Goal: Navigation & Orientation: Find specific page/section

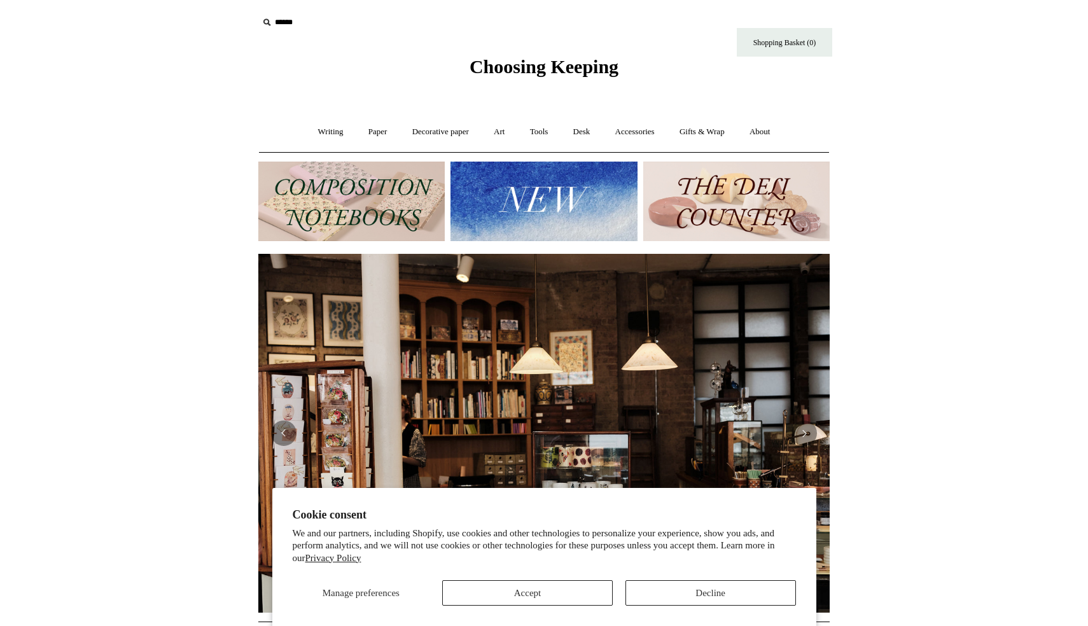
click at [555, 218] on img at bounding box center [543, 202] width 186 height 80
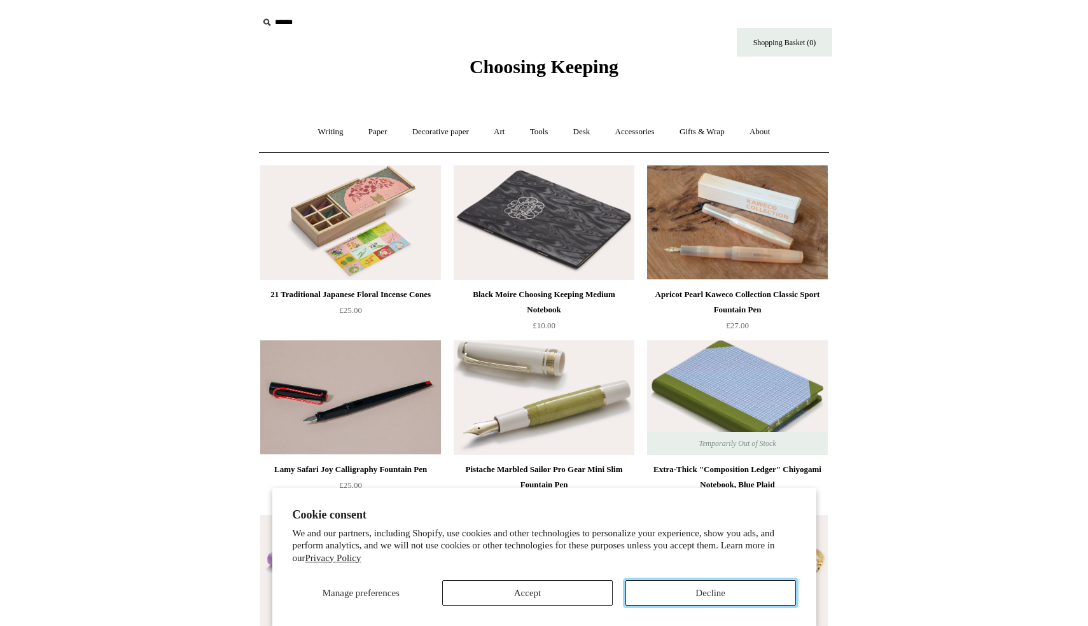
click at [681, 602] on button "Decline" at bounding box center [710, 592] width 170 height 25
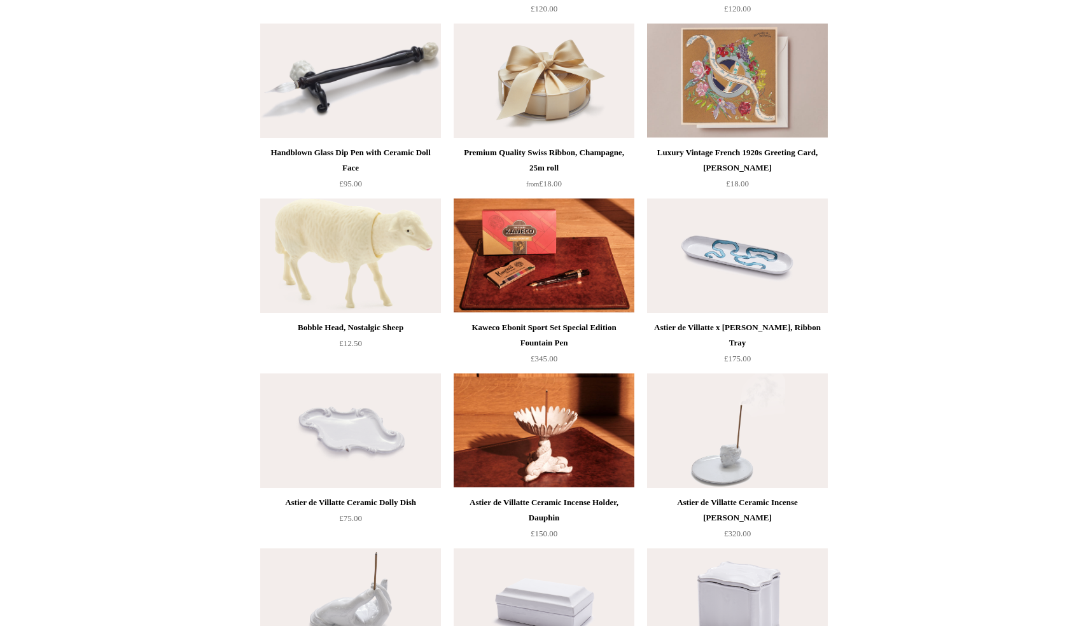
scroll to position [855, 0]
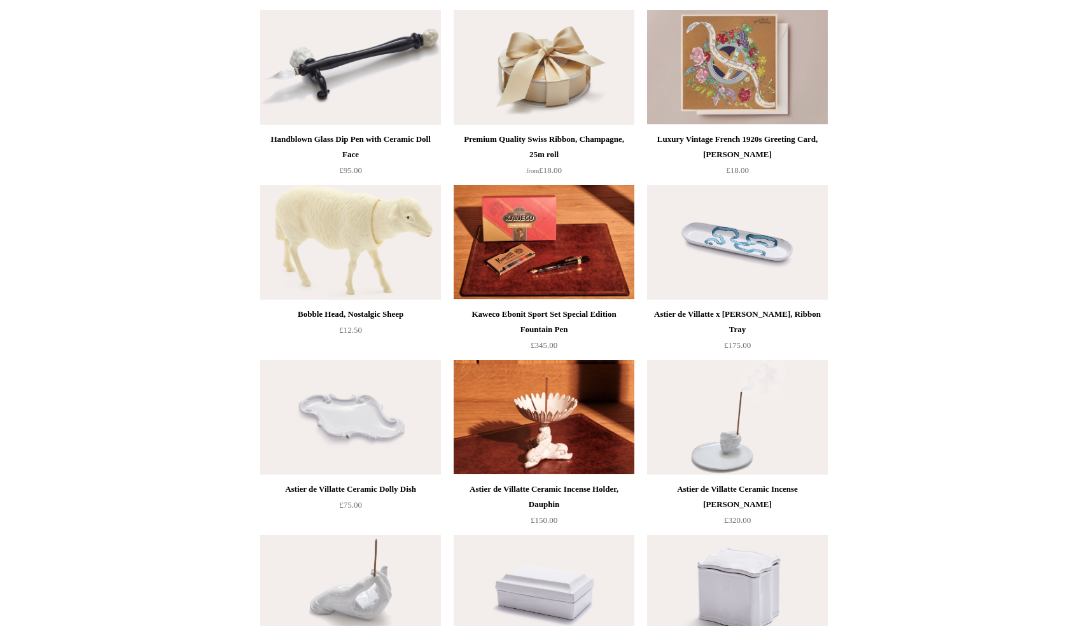
click at [305, 218] on img at bounding box center [350, 242] width 181 height 114
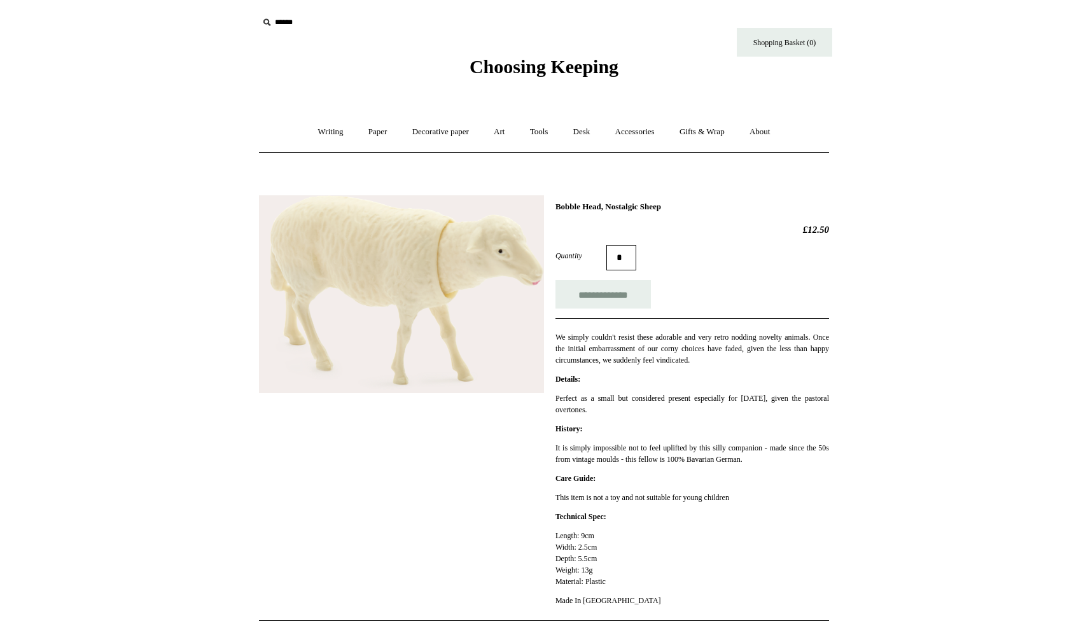
click at [289, 27] on input "text" at bounding box center [336, 23] width 156 height 24
type input "******"
click at [397, 11] on input "*" at bounding box center [403, 22] width 13 height 22
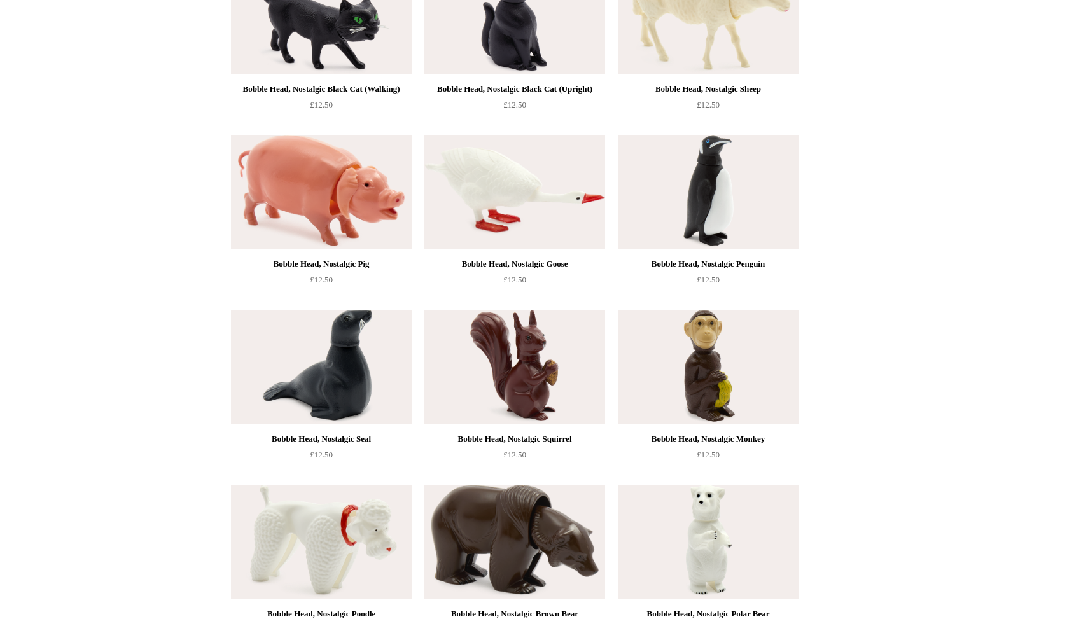
scroll to position [336, 0]
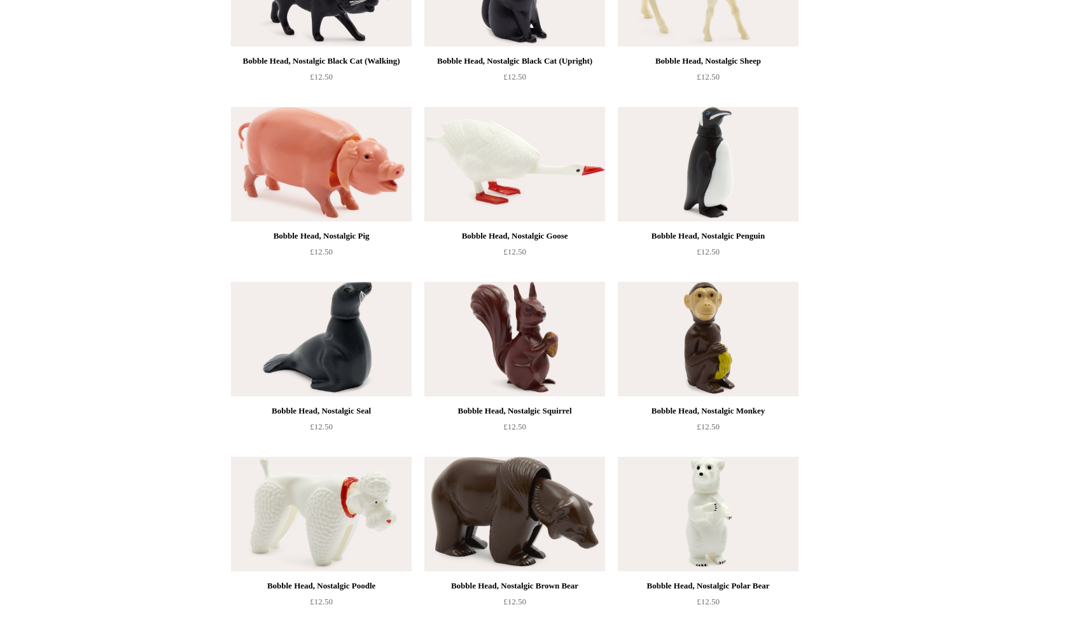
click at [670, 516] on img at bounding box center [708, 514] width 181 height 114
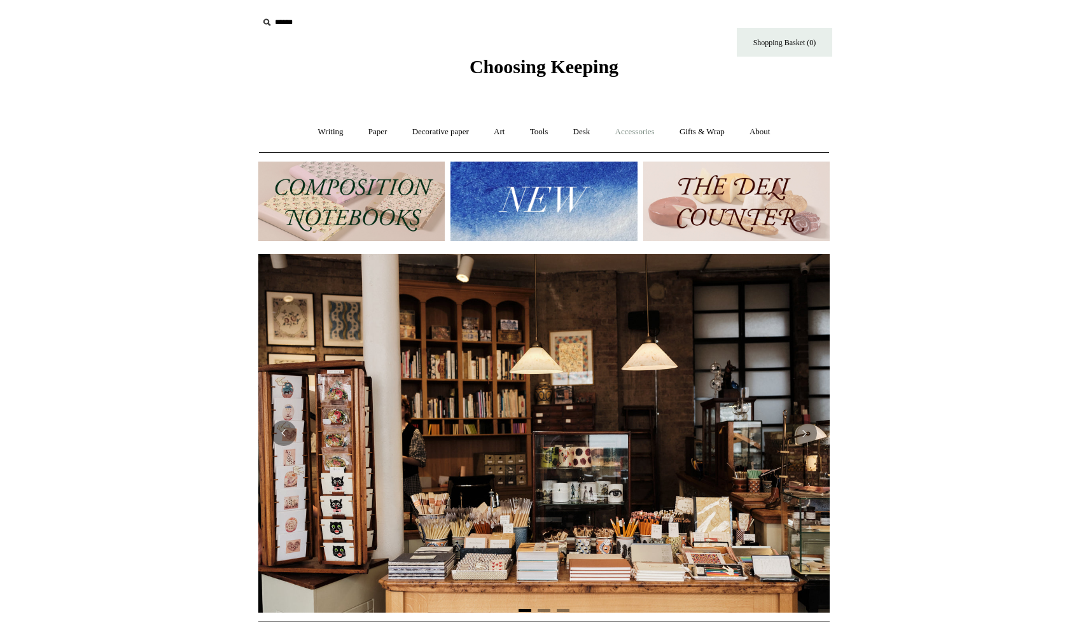
click at [653, 132] on link "Accessories +" at bounding box center [635, 132] width 62 height 34
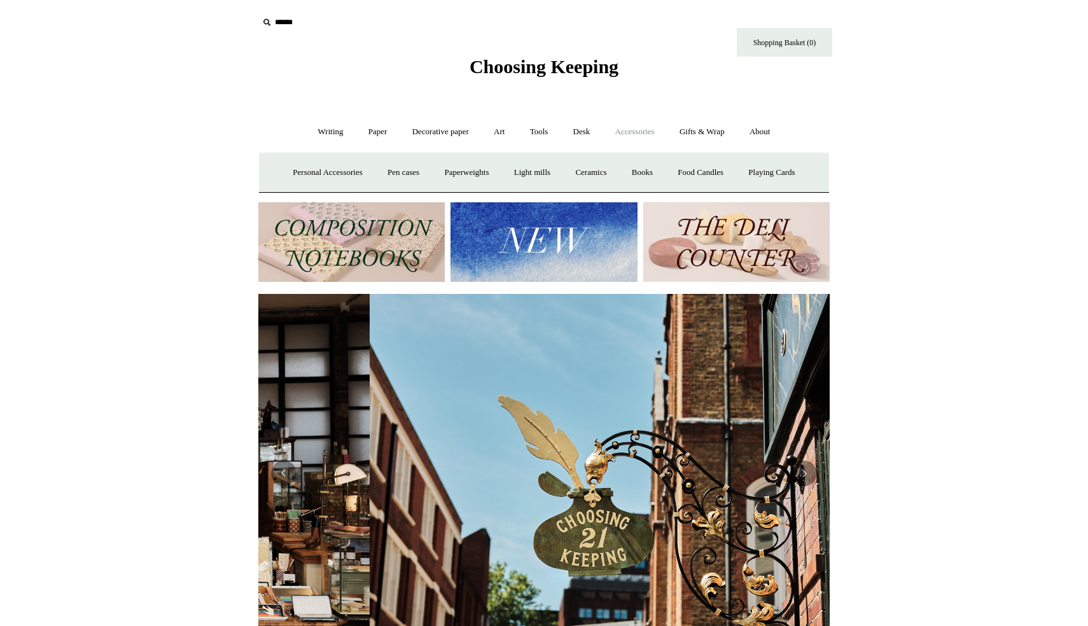
scroll to position [0, 571]
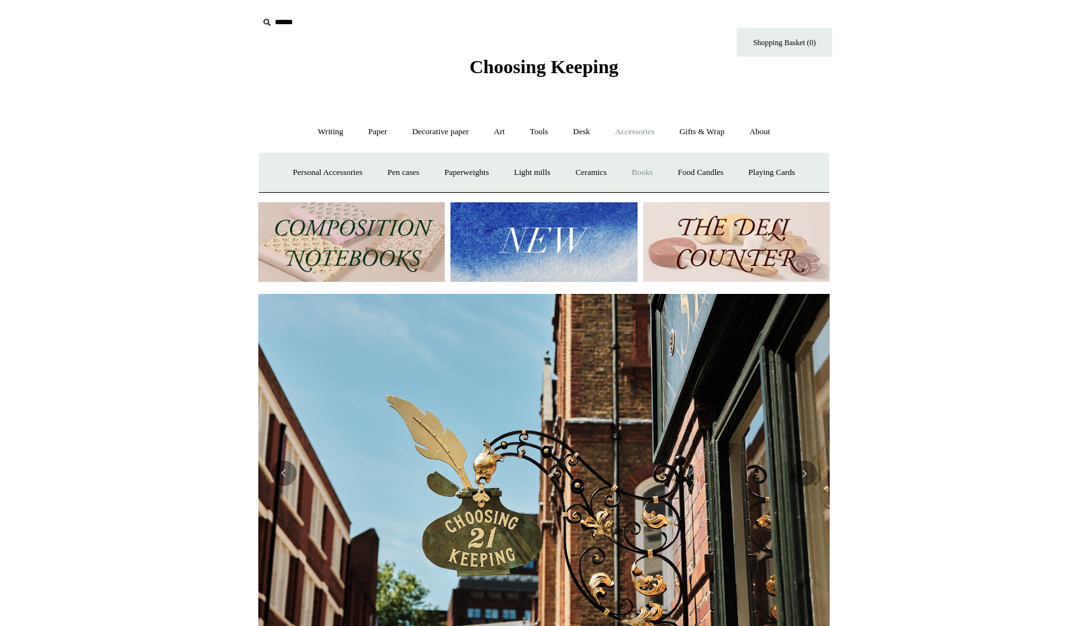
click at [647, 174] on link "Books" at bounding box center [642, 173] width 44 height 34
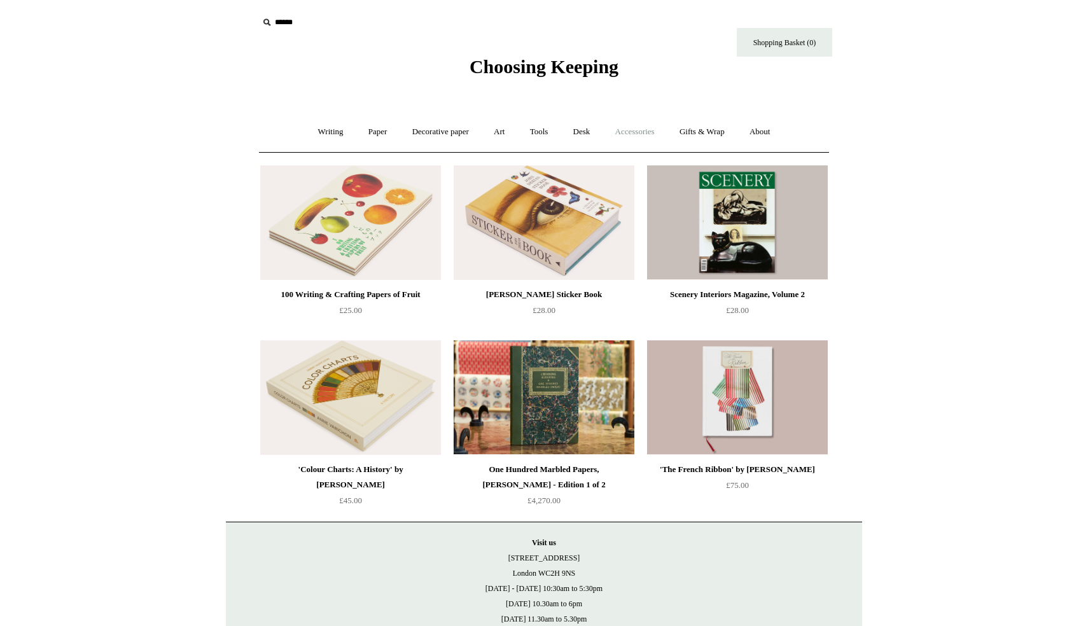
click at [638, 130] on link "Accessories +" at bounding box center [635, 132] width 62 height 34
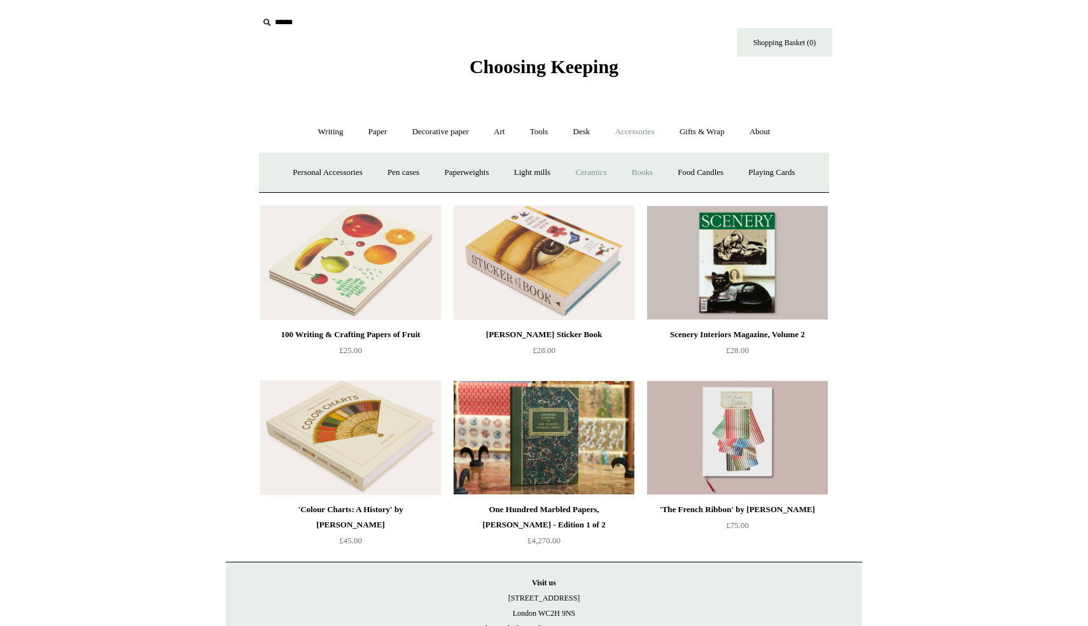
click at [589, 176] on link "Ceramics +" at bounding box center [591, 173] width 54 height 34
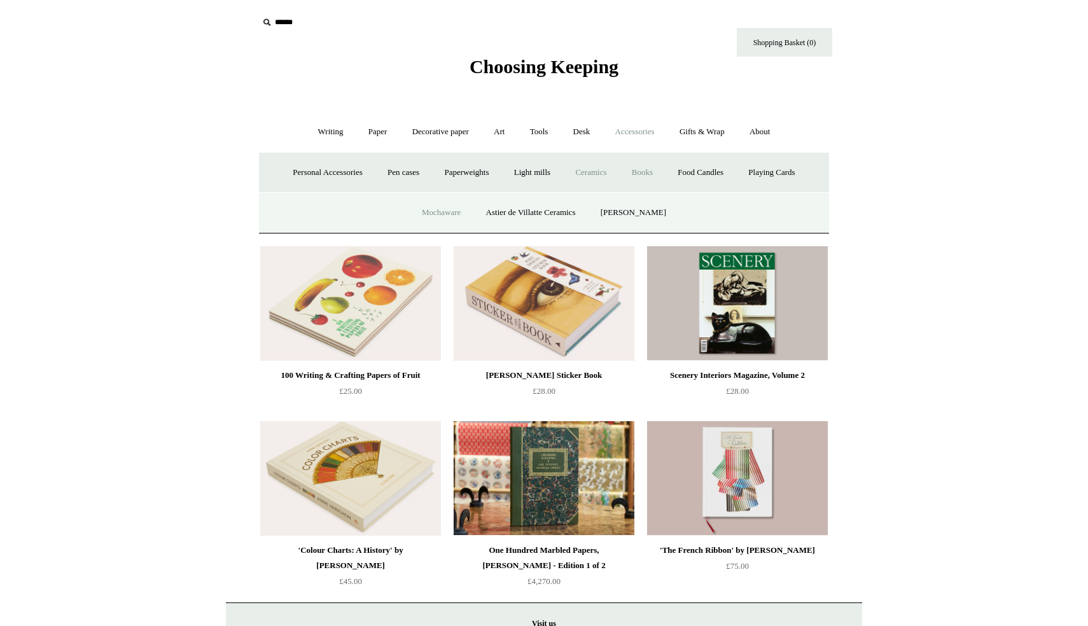
click at [447, 214] on link "Mochaware" at bounding box center [441, 213] width 62 height 34
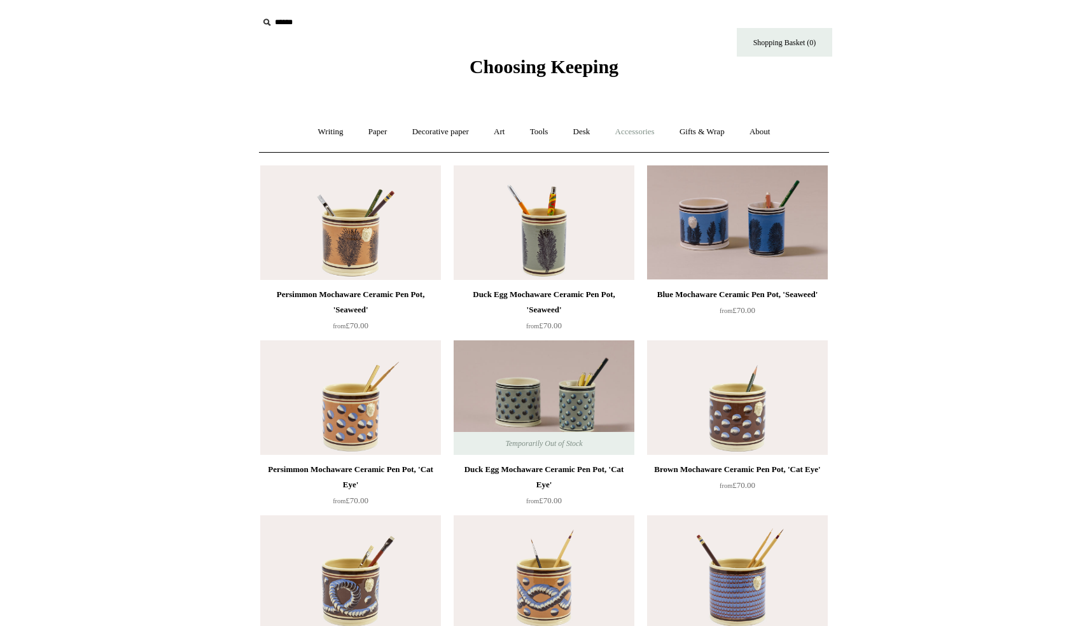
click at [636, 130] on link "Accessories +" at bounding box center [635, 132] width 62 height 34
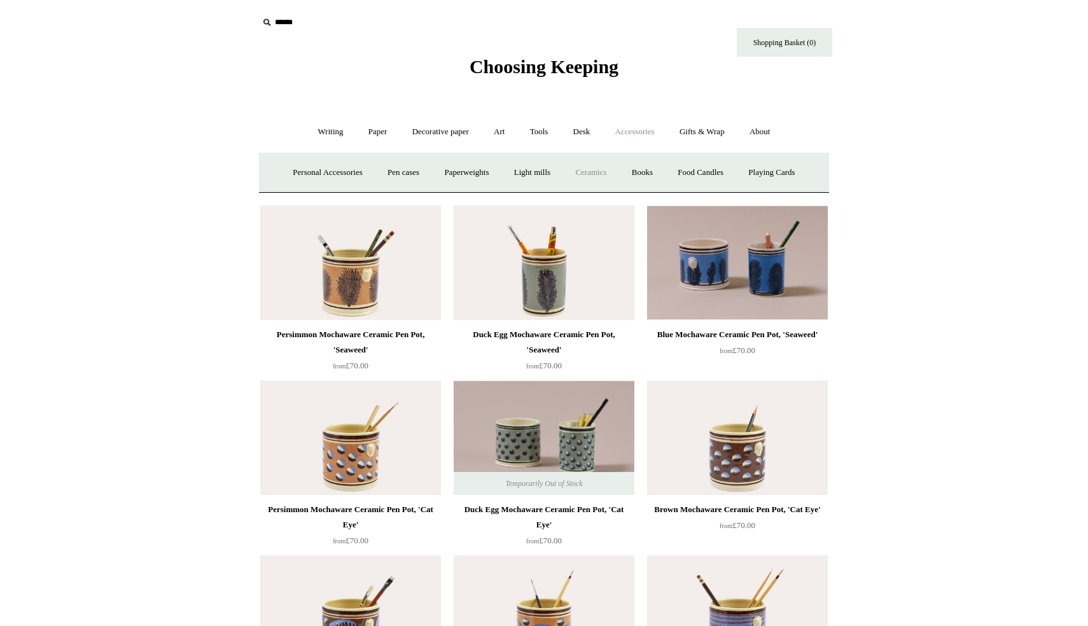
click at [591, 173] on link "Ceramics +" at bounding box center [591, 173] width 54 height 34
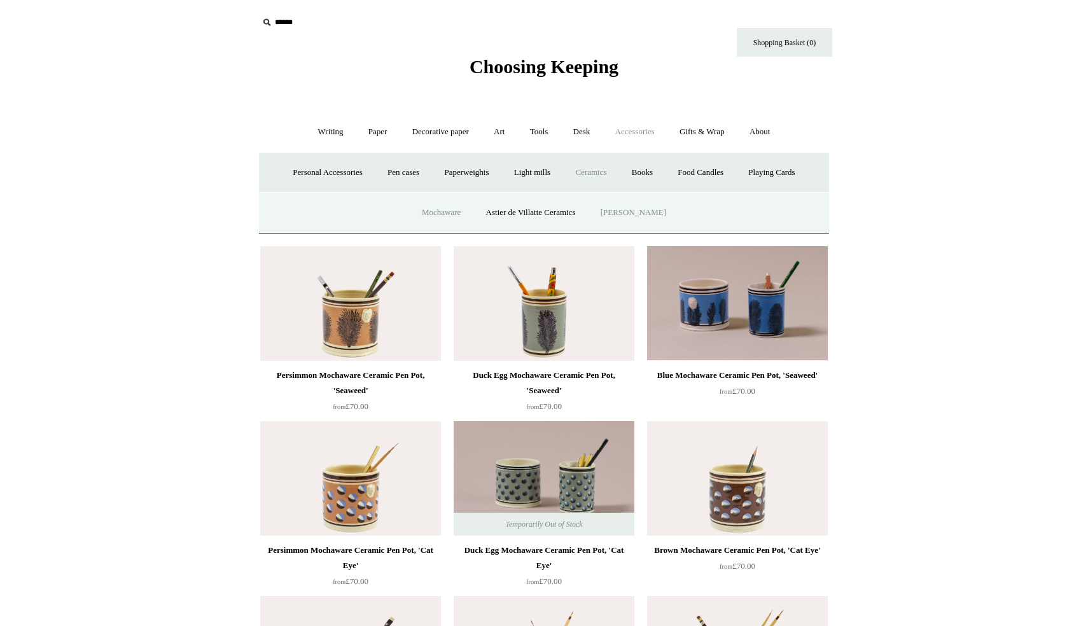
click at [632, 215] on link "[PERSON_NAME]" at bounding box center [633, 213] width 88 height 34
